Goal: Task Accomplishment & Management: Manage account settings

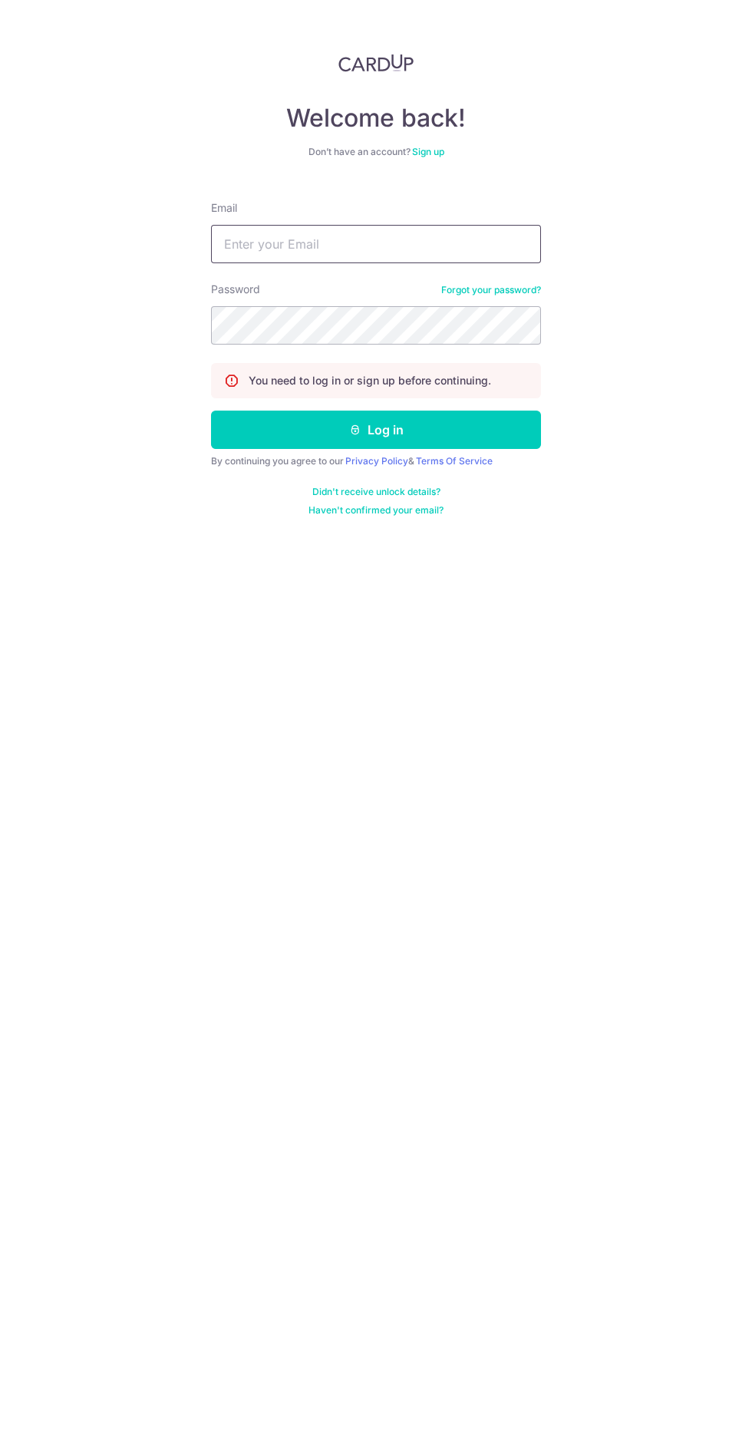
type input "[EMAIL_ADDRESS][DOMAIN_NAME]"
click at [211, 411] on button "Log in" at bounding box center [376, 430] width 330 height 38
